Goal: Find specific page/section: Find specific page/section

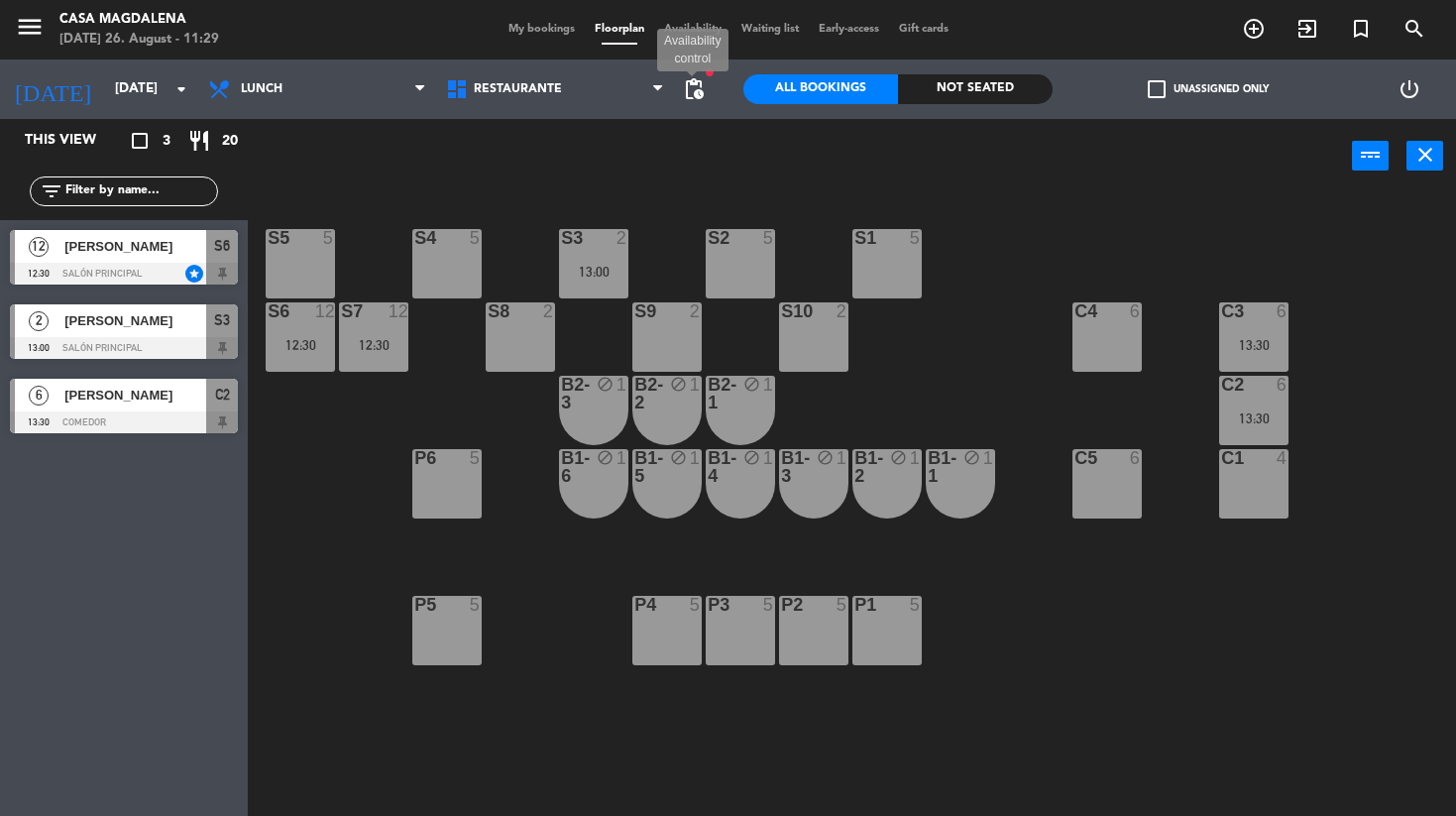
click at [696, 92] on span "pending_actions" at bounding box center [694, 89] width 24 height 24
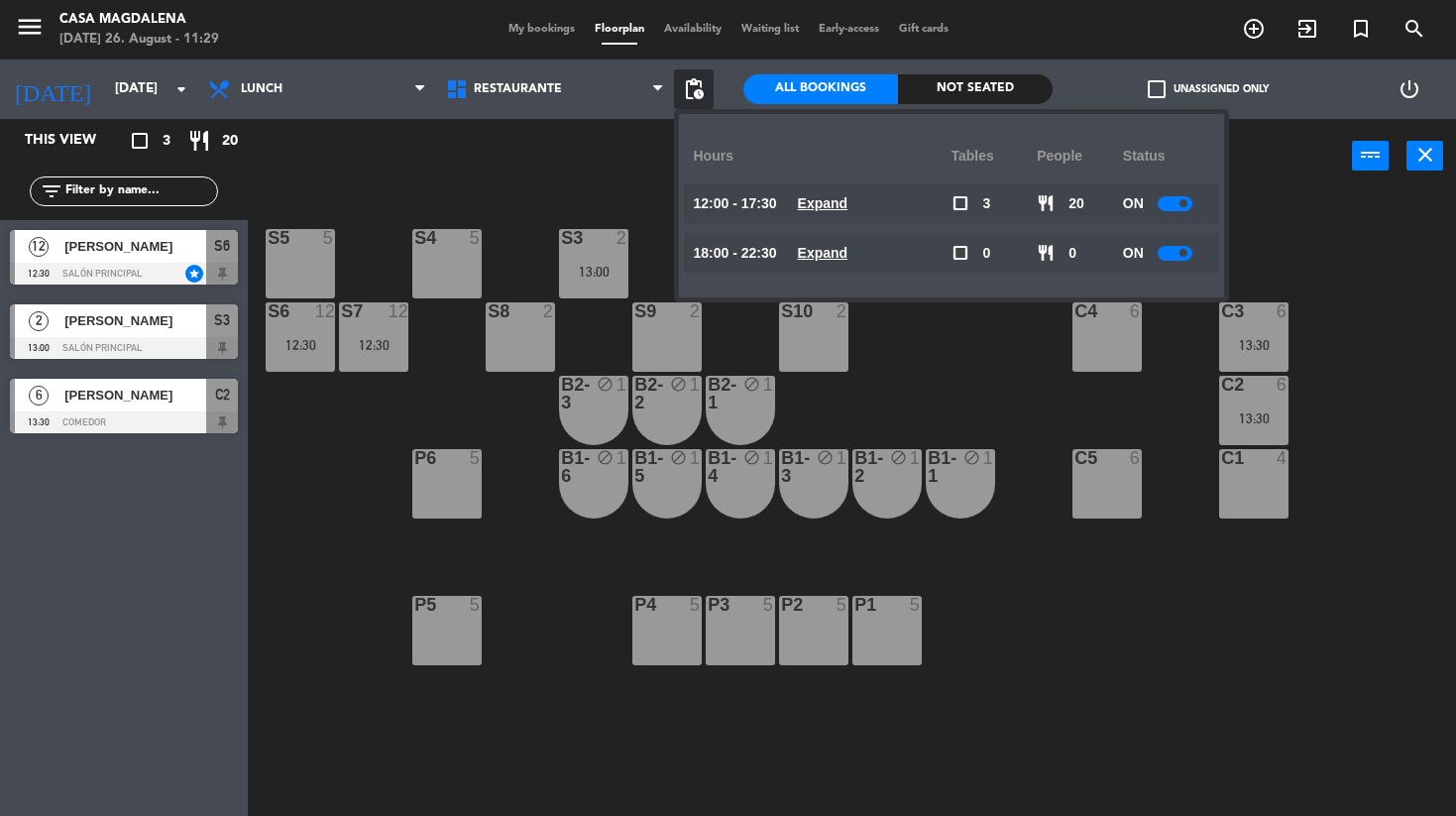
click at [819, 254] on u "Expand" at bounding box center [823, 253] width 51 height 16
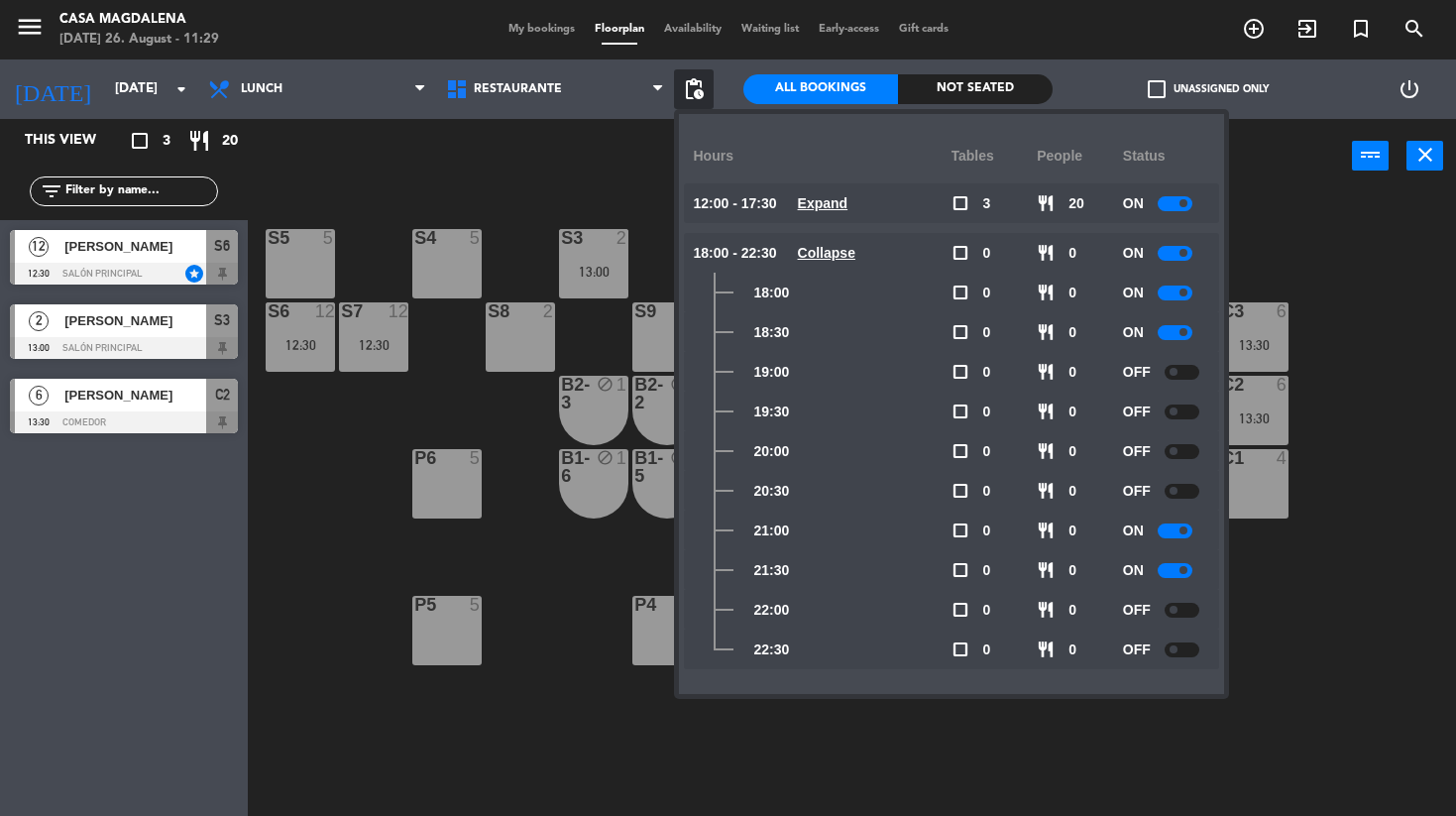
click at [819, 254] on u "Collapse" at bounding box center [827, 253] width 58 height 16
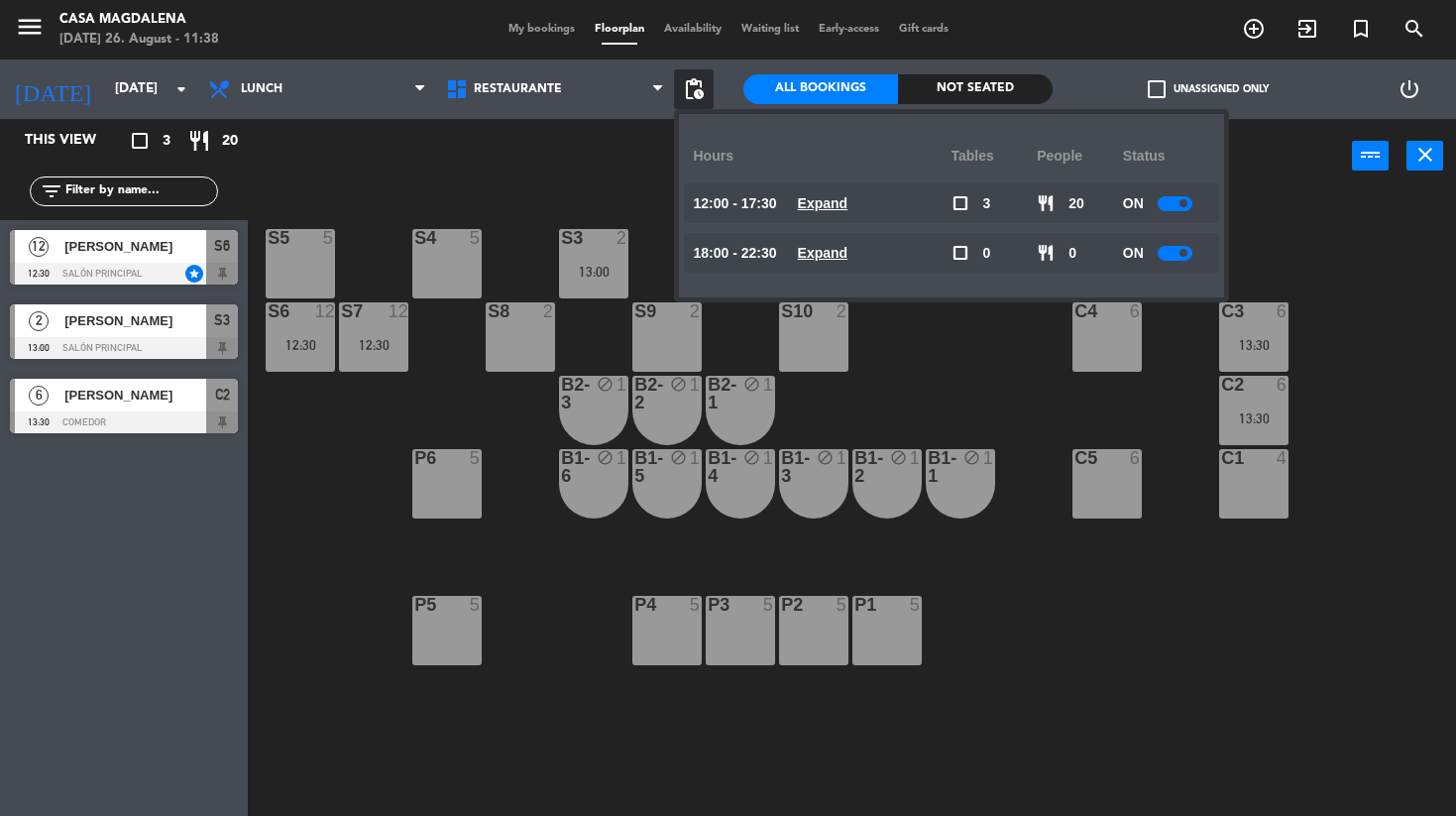
click at [394, 196] on div "S5 5 S4 5 S3 2 13:00 S2 5 S1 5 S6 12 12:30 S7 12 12:30 S8 2 S9 2 S10 2 C3 6 13:…" at bounding box center [859, 506] width 1193 height 623
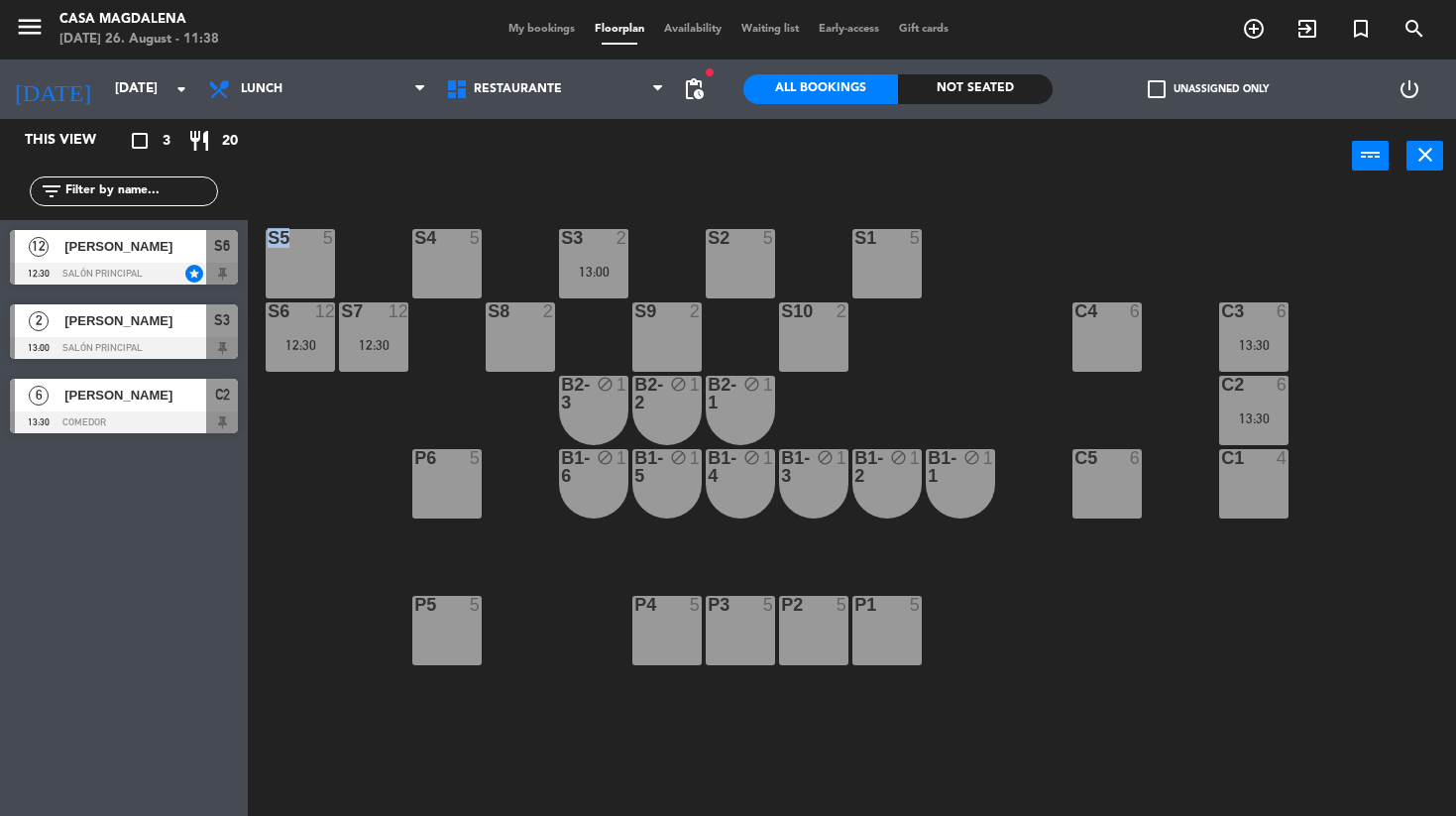
click at [394, 196] on div "S5 5 S4 5 S3 2 13:00 S2 5 S1 5 S6 12 12:30 S7 12 12:30 S8 2 S9 2 S10 2 C3 6 13:…" at bounding box center [859, 506] width 1193 height 623
